Goal: Transaction & Acquisition: Purchase product/service

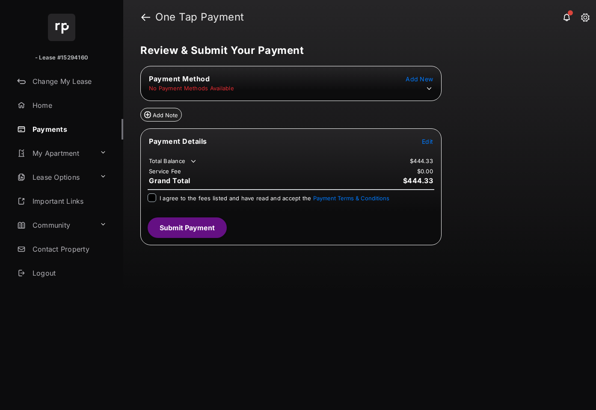
click at [430, 88] on icon at bounding box center [430, 89] width 8 height 8
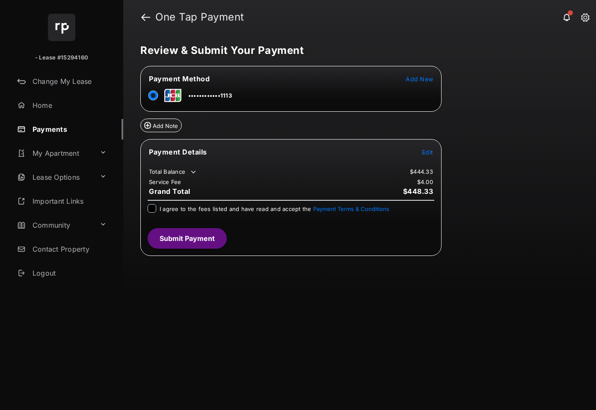
click at [427, 154] on span "Edit" at bounding box center [427, 152] width 11 height 7
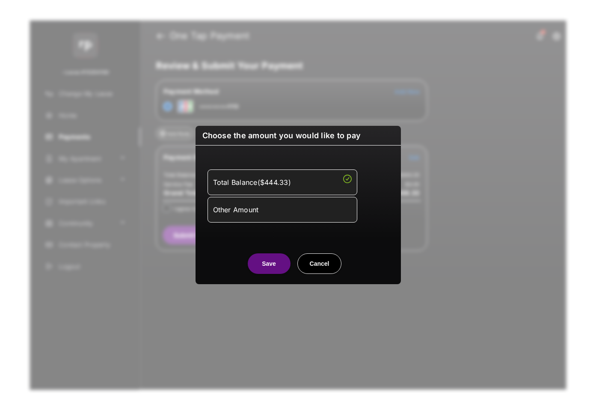
click at [272, 222] on li "Other Amount" at bounding box center [283, 210] width 150 height 26
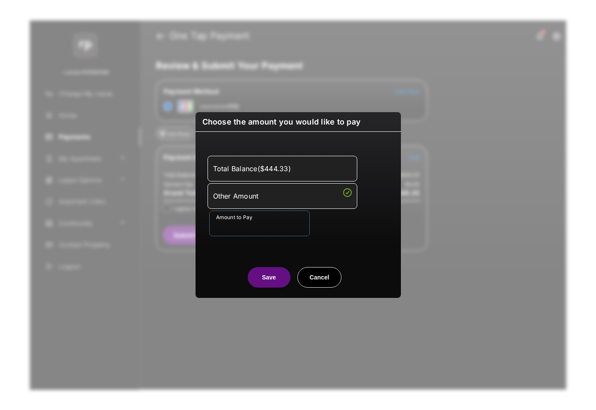
click at [262, 226] on input "Amount to Pay" at bounding box center [259, 224] width 101 height 26
type input "****"
click at [393, 225] on div "Total Balance ( $444.33 ) Other Amount Amount to Pay ****" at bounding box center [298, 196] width 195 height 108
click at [286, 272] on button "Save" at bounding box center [269, 277] width 43 height 21
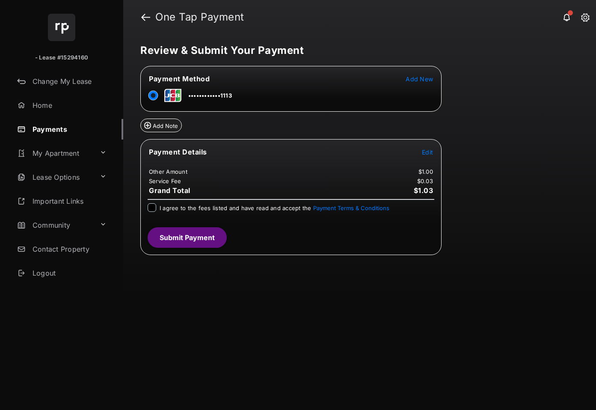
click at [208, 206] on span "I agree to the fees listed and have read and accept the Payment Terms & Conditi…" at bounding box center [275, 208] width 230 height 7
click at [200, 237] on button "Submit Payment" at bounding box center [187, 237] width 79 height 21
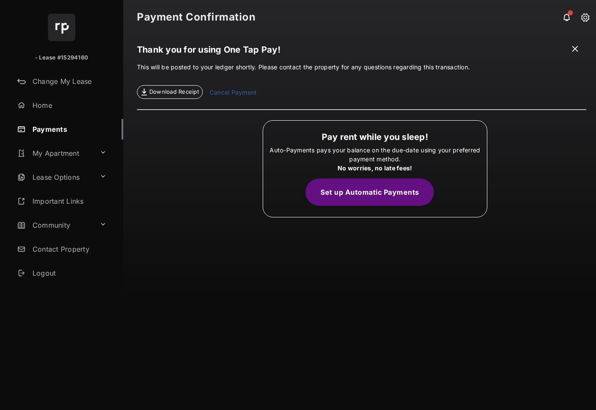
click at [580, 56] on h1 "Thank you for using One Tap Pay!" at bounding box center [362, 52] width 450 height 15
click at [575, 47] on span at bounding box center [575, 50] width 9 height 11
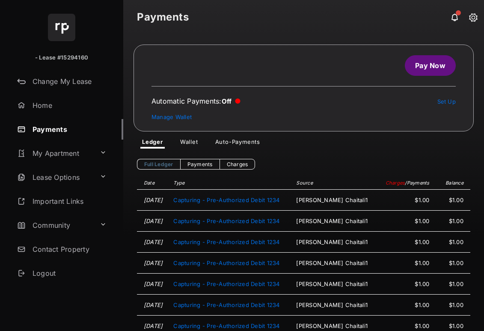
scroll to position [691, 0]
